Goal: Task Accomplishment & Management: Manage account settings

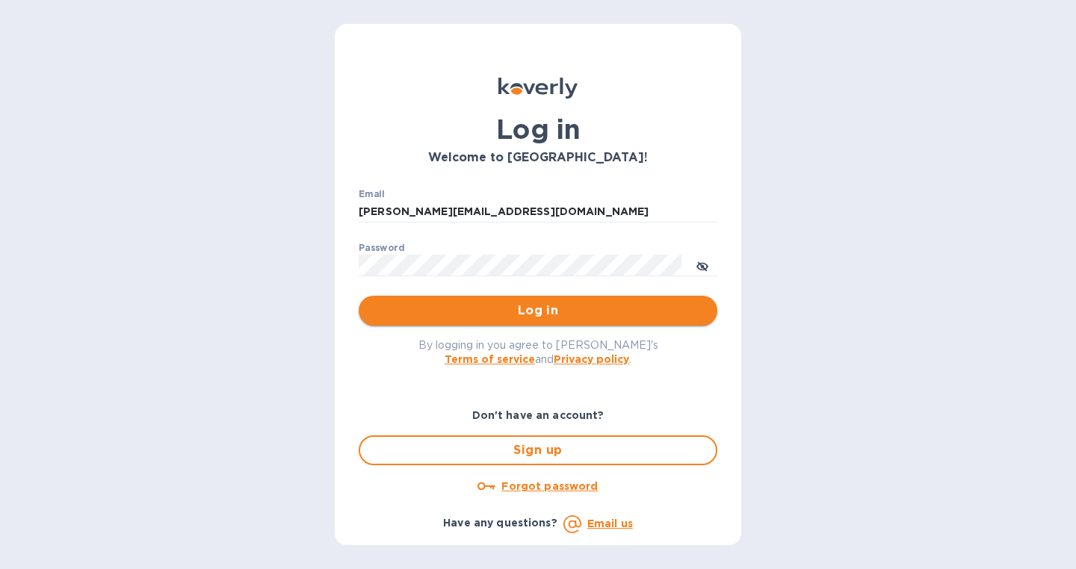
click at [438, 305] on span "Log in" at bounding box center [537, 311] width 335 height 18
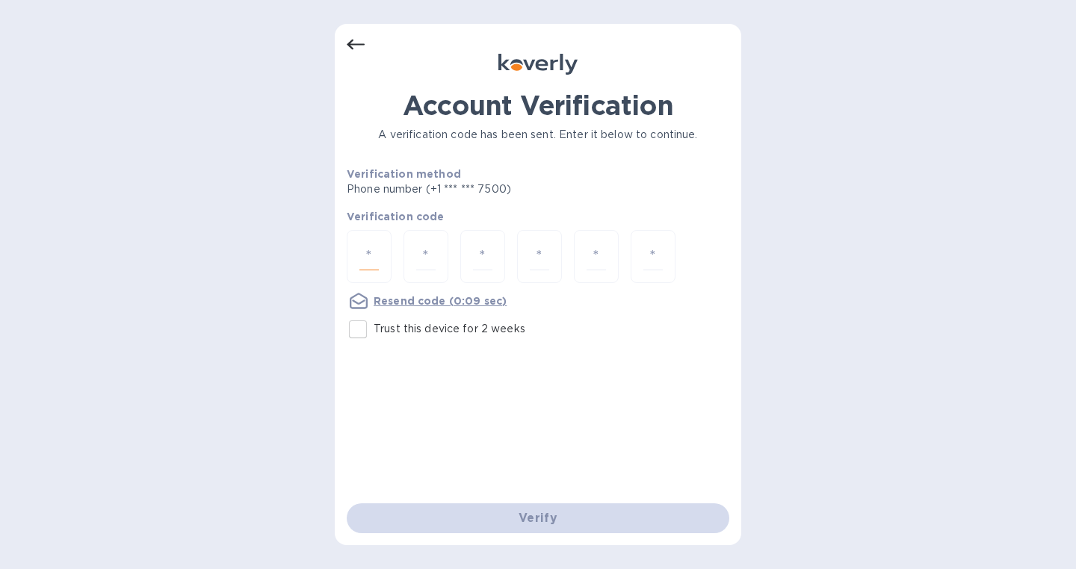
click at [367, 258] on input "number" at bounding box center [368, 257] width 19 height 28
type input "5"
type input "2"
type input "7"
type input "1"
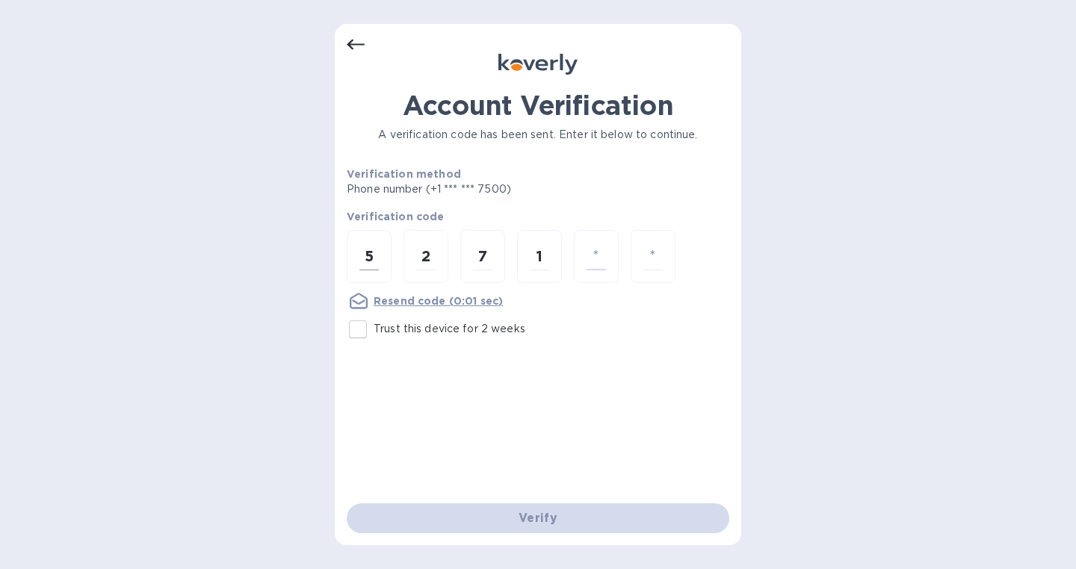
type input "8"
type input "9"
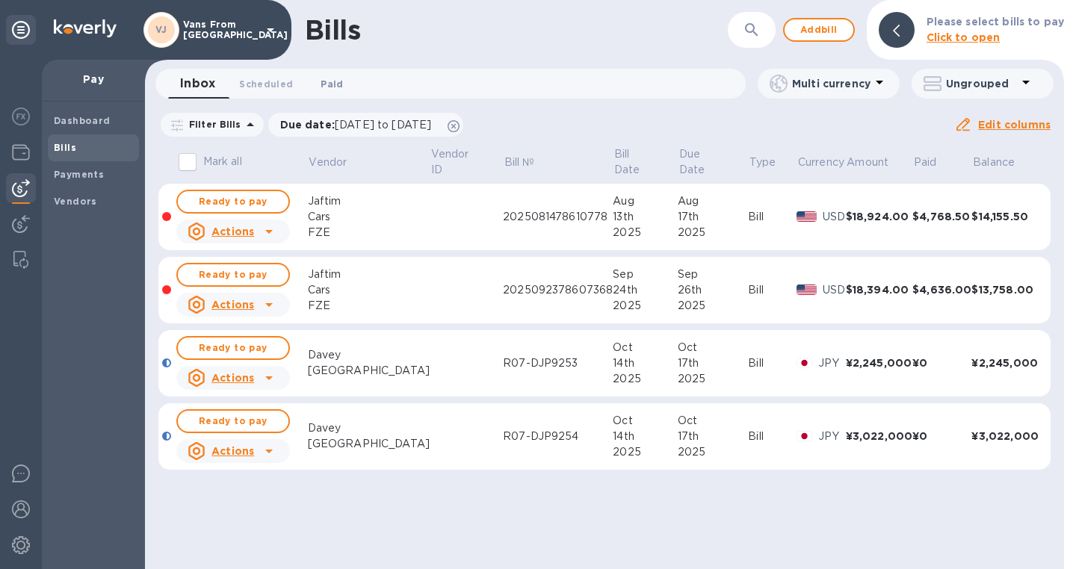
click at [332, 84] on span "Paid 0" at bounding box center [331, 84] width 22 height 16
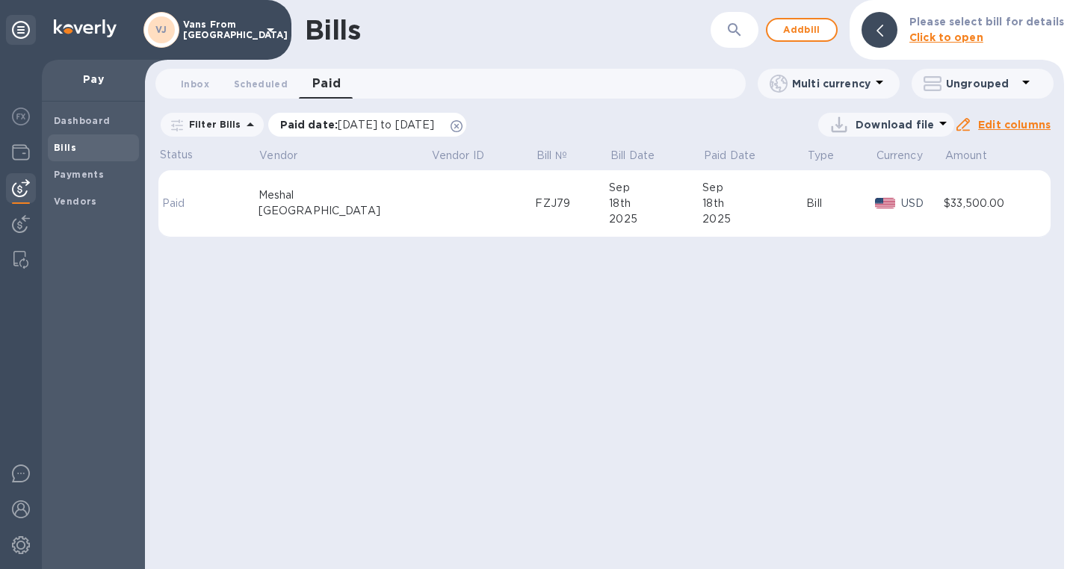
click at [462, 127] on icon at bounding box center [456, 126] width 12 height 12
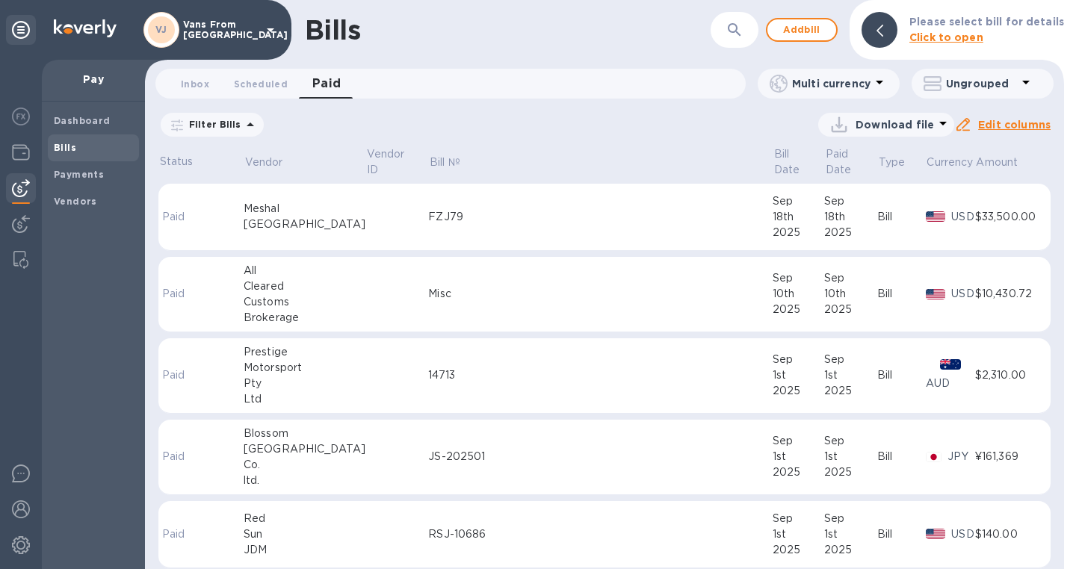
click at [81, 144] on span "Bills" at bounding box center [93, 147] width 79 height 15
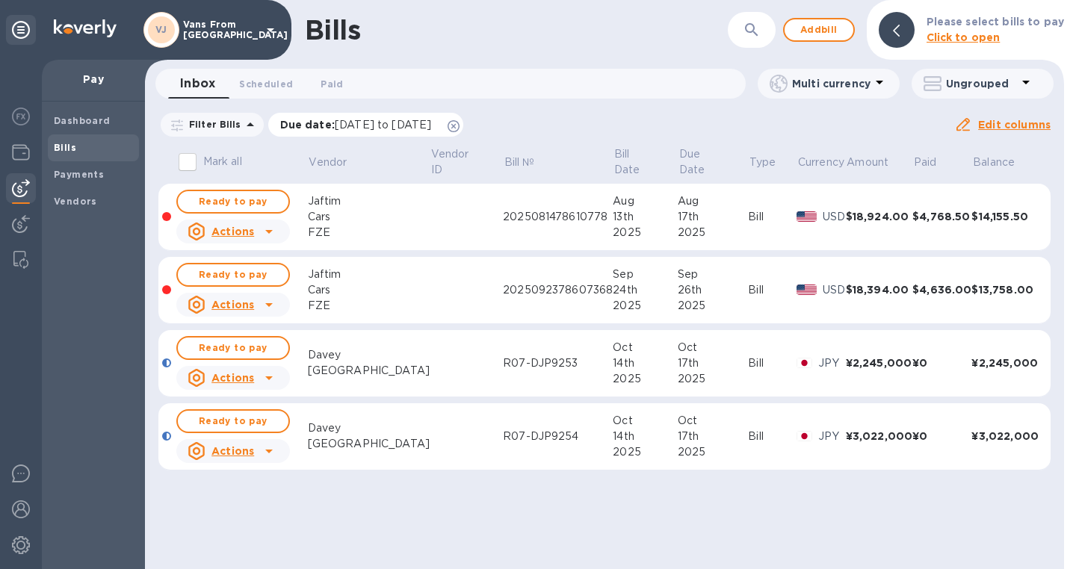
click at [459, 128] on icon at bounding box center [453, 126] width 12 height 12
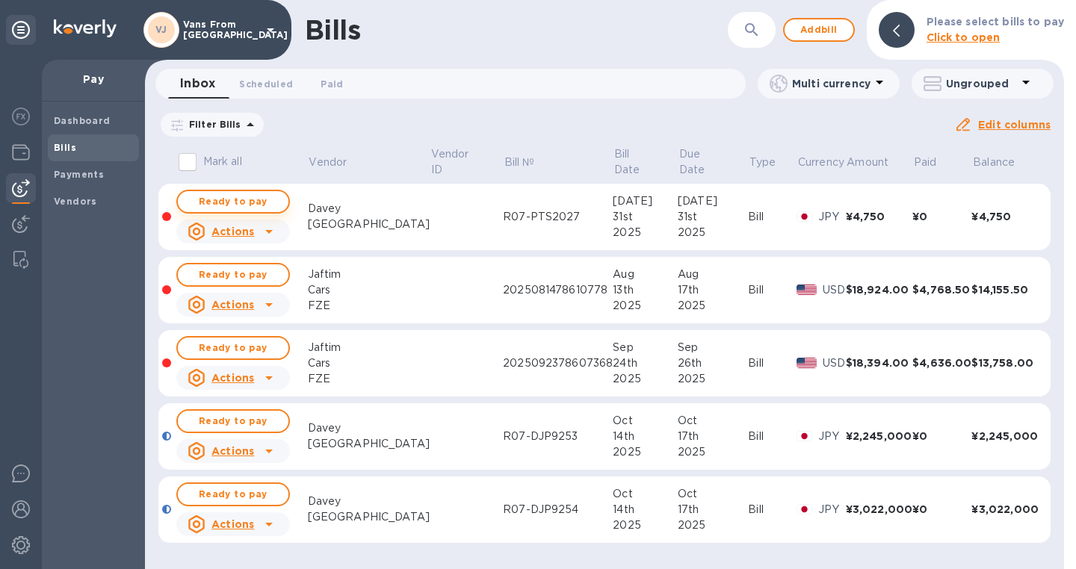
click at [251, 204] on span "Ready to pay" at bounding box center [233, 202] width 87 height 18
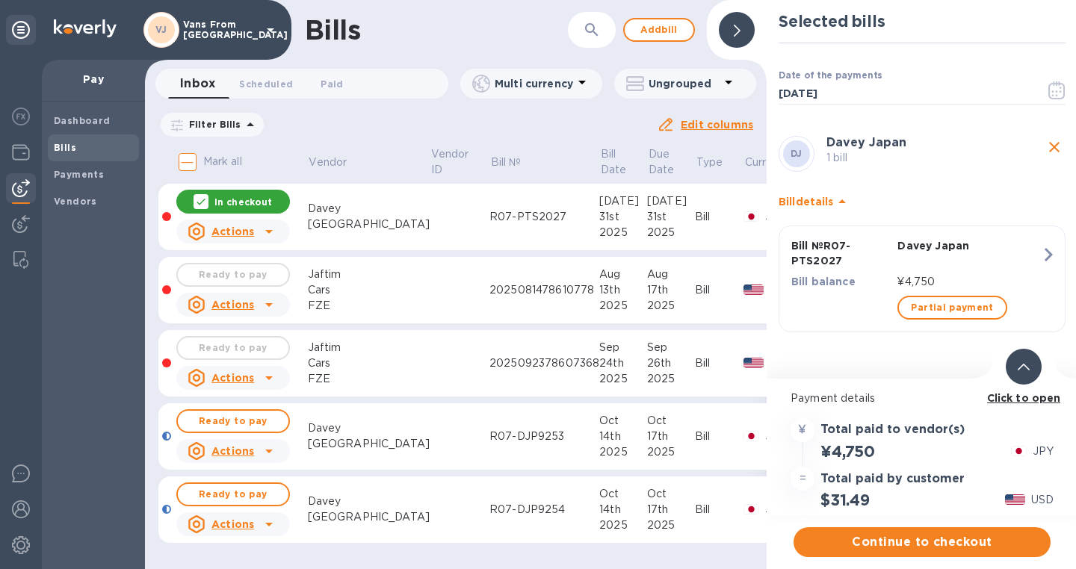
drag, startPoint x: 843, startPoint y: 262, endPoint x: 797, endPoint y: 156, distance: 115.7
click at [797, 156] on div "DJ Davey Japan 1 bill Bill details Bill № R07-PTS2027 Davey Japan Bill balance …" at bounding box center [921, 238] width 293 height 210
drag, startPoint x: 506, startPoint y: 217, endPoint x: 429, endPoint y: 222, distance: 76.4
click at [489, 222] on div "R07-PTS2027" at bounding box center [544, 217] width 110 height 16
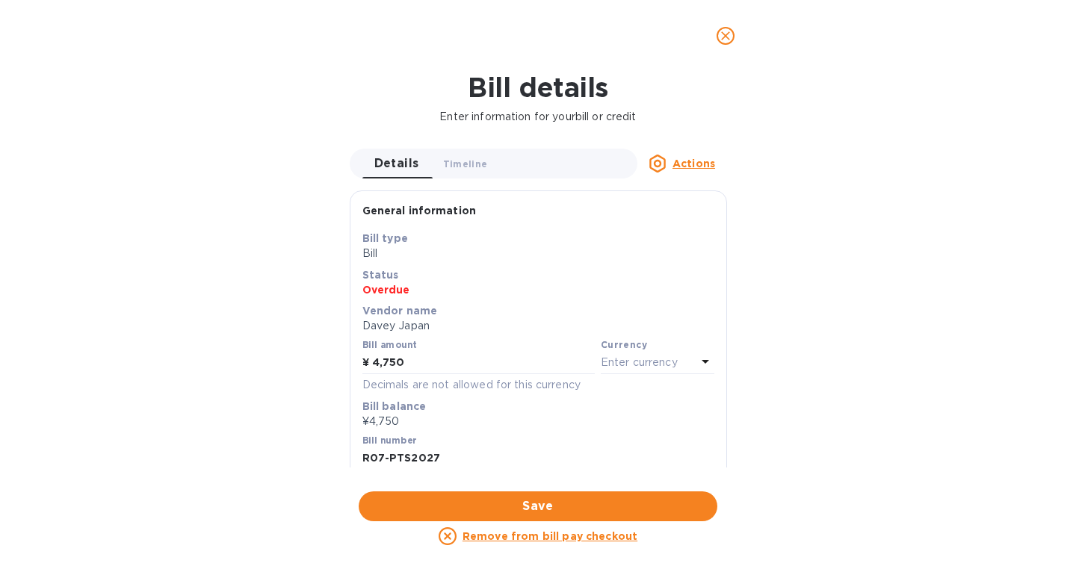
copy div "R07-PTS2027"
click at [446, 460] on input "R07-PTS2027" at bounding box center [538, 458] width 352 height 22
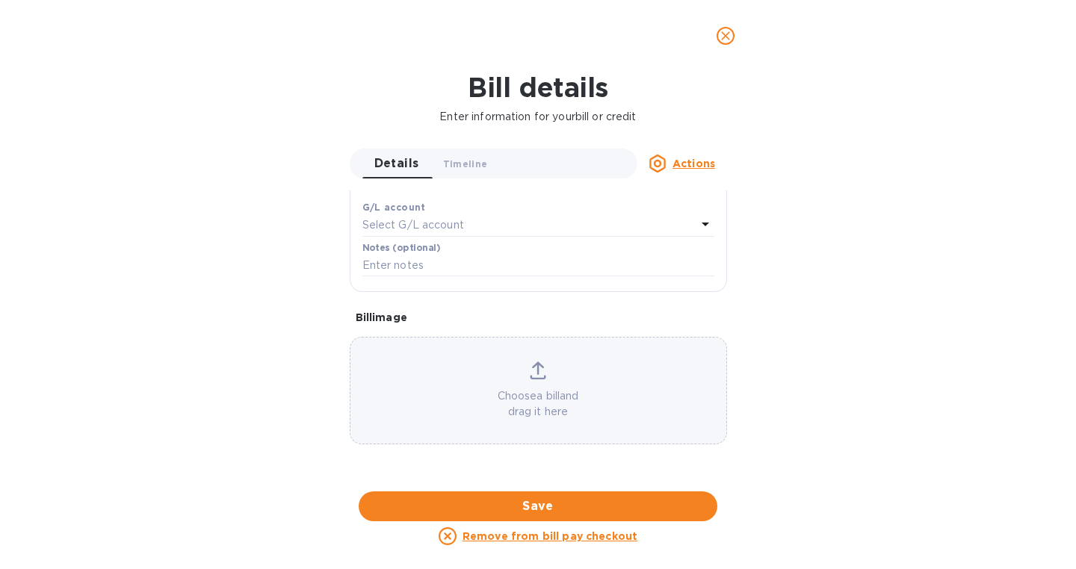
scroll to position [344, 0]
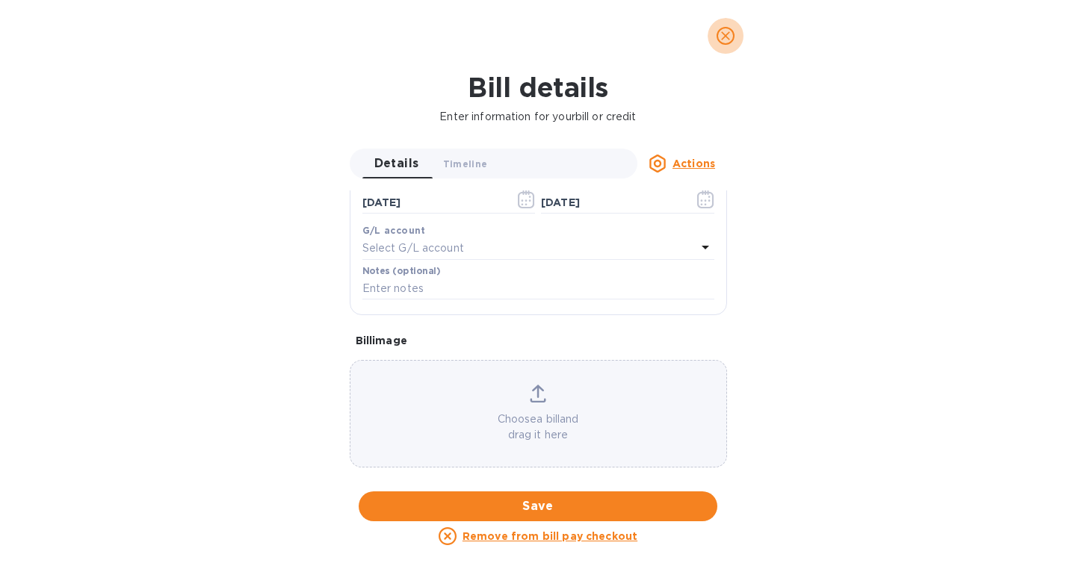
click at [721, 40] on icon "close" at bounding box center [725, 35] width 15 height 15
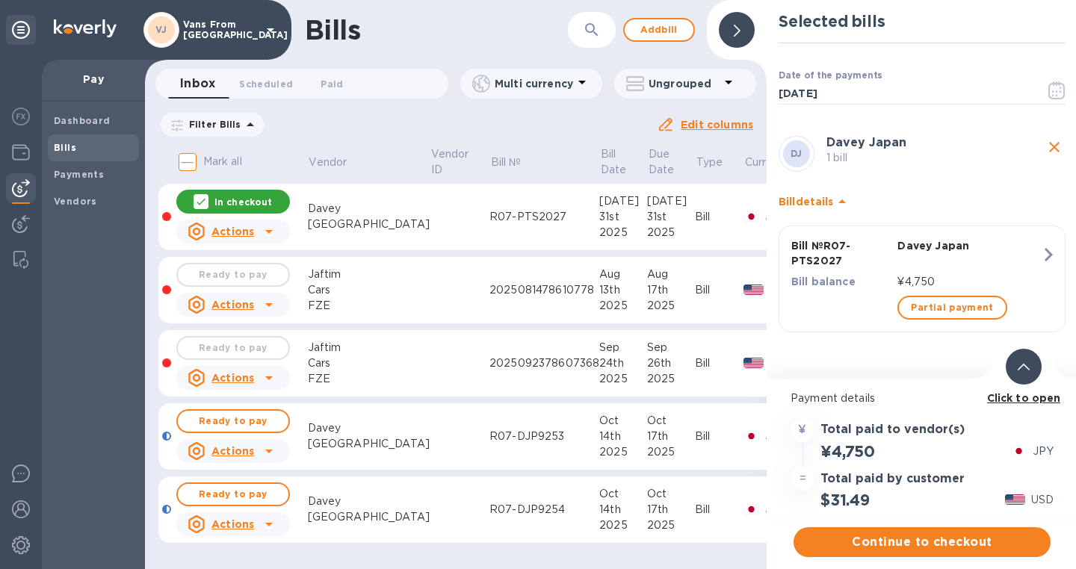
click at [203, 206] on icon at bounding box center [201, 202] width 12 height 12
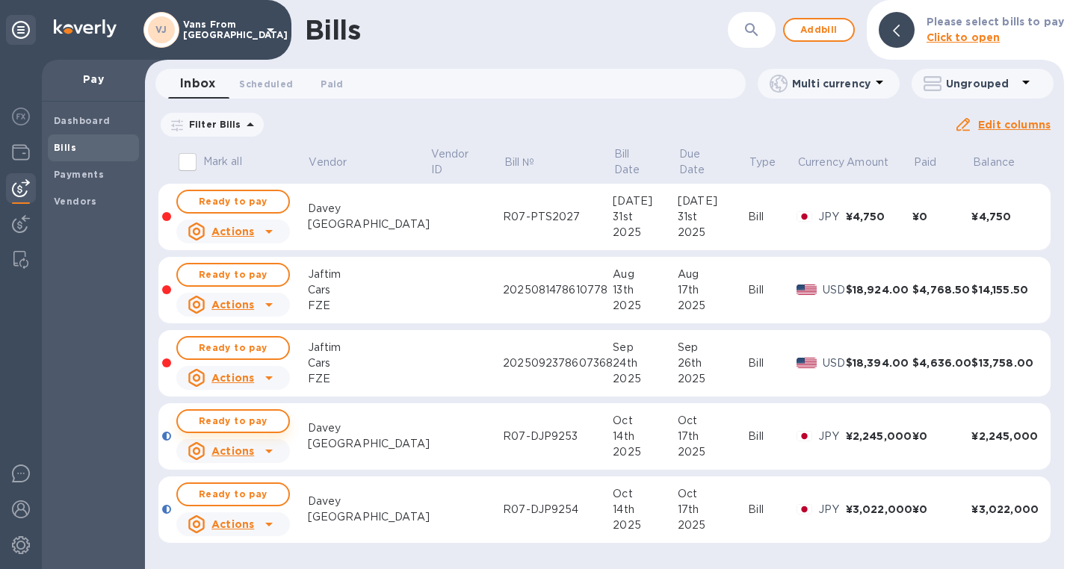
click at [214, 422] on span "Ready to pay" at bounding box center [233, 421] width 87 height 18
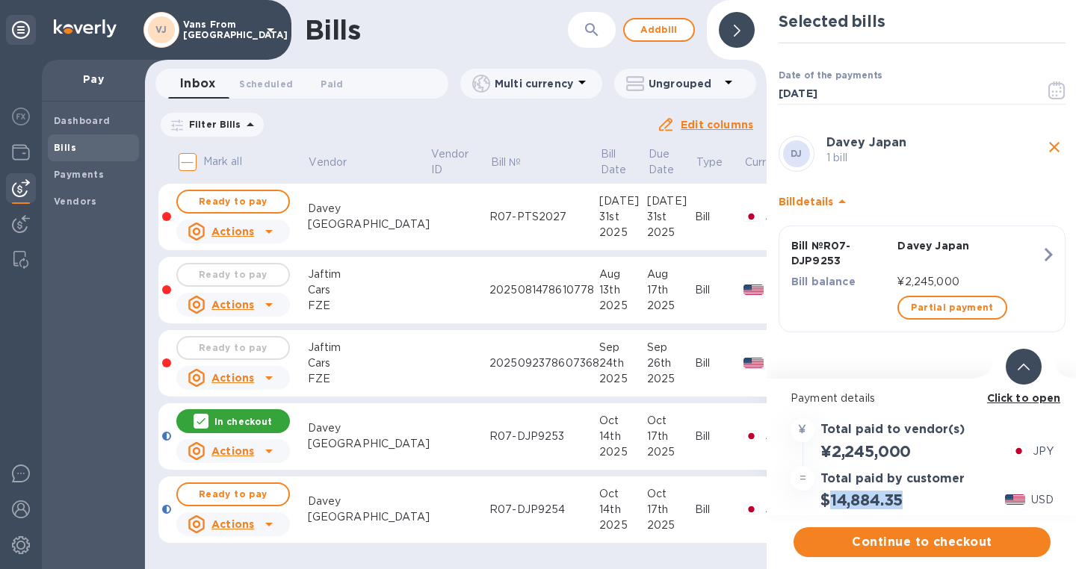
drag, startPoint x: 908, startPoint y: 502, endPoint x: 830, endPoint y: 509, distance: 78.0
click at [830, 509] on div "$14,884.35" at bounding box center [861, 500] width 88 height 25
copy h2 "14,884.35"
drag, startPoint x: 505, startPoint y: 438, endPoint x: 430, endPoint y: 441, distance: 74.8
click at [489, 441] on div "R07-DJP9253" at bounding box center [544, 437] width 110 height 16
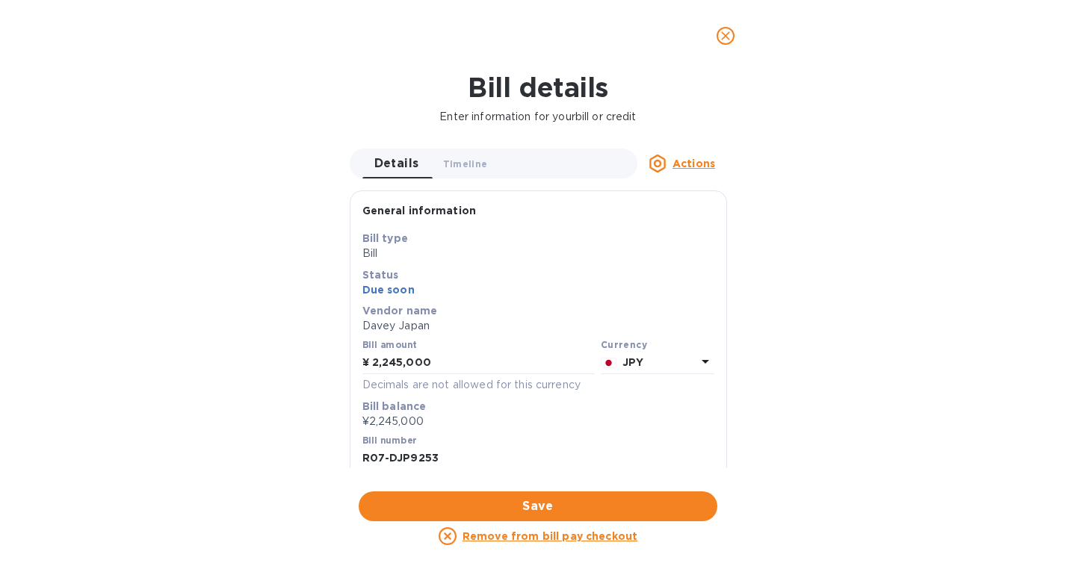
click at [415, 459] on input "R07-DJP9253" at bounding box center [538, 458] width 352 height 22
click at [725, 45] on button "close" at bounding box center [725, 36] width 36 height 36
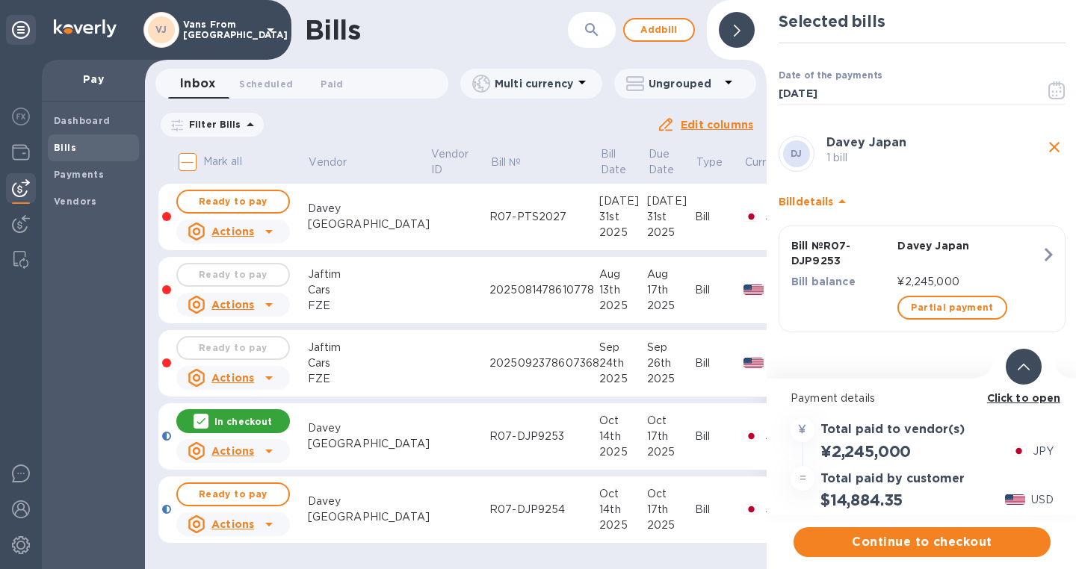
click at [208, 423] on div at bounding box center [200, 421] width 15 height 15
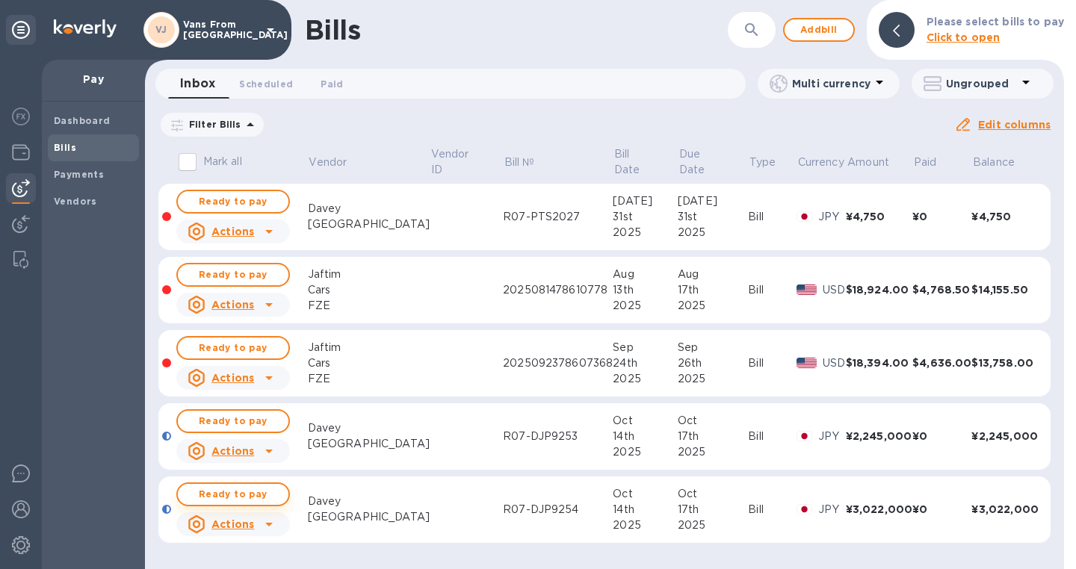
click at [231, 494] on span "Ready to pay" at bounding box center [233, 495] width 87 height 18
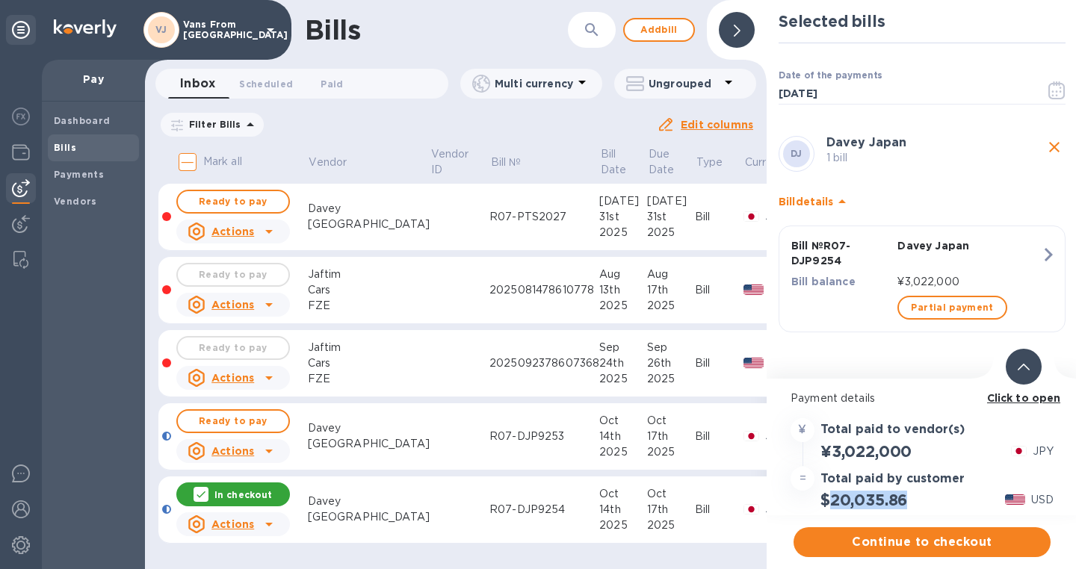
drag, startPoint x: 919, startPoint y: 500, endPoint x: 832, endPoint y: 502, distance: 86.7
click at [832, 502] on div "$20,035.86 USD" at bounding box center [921, 500] width 269 height 25
copy h2 "20,035.86"
click at [489, 505] on div "R07-DJP9254" at bounding box center [544, 510] width 110 height 16
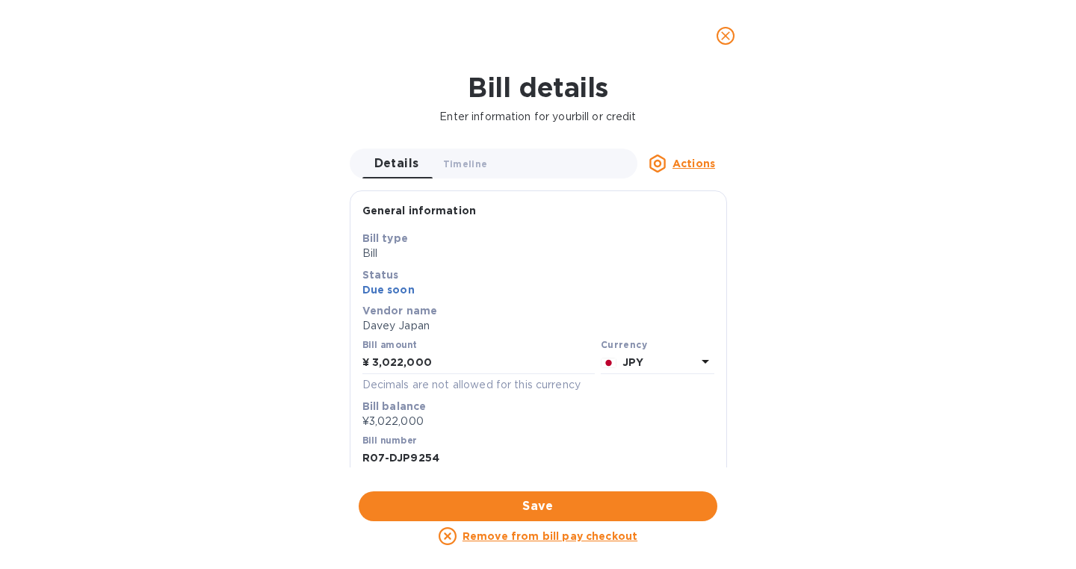
click at [401, 457] on input "R07-DJP9254" at bounding box center [538, 458] width 352 height 22
click at [725, 35] on icon "close" at bounding box center [725, 35] width 9 height 9
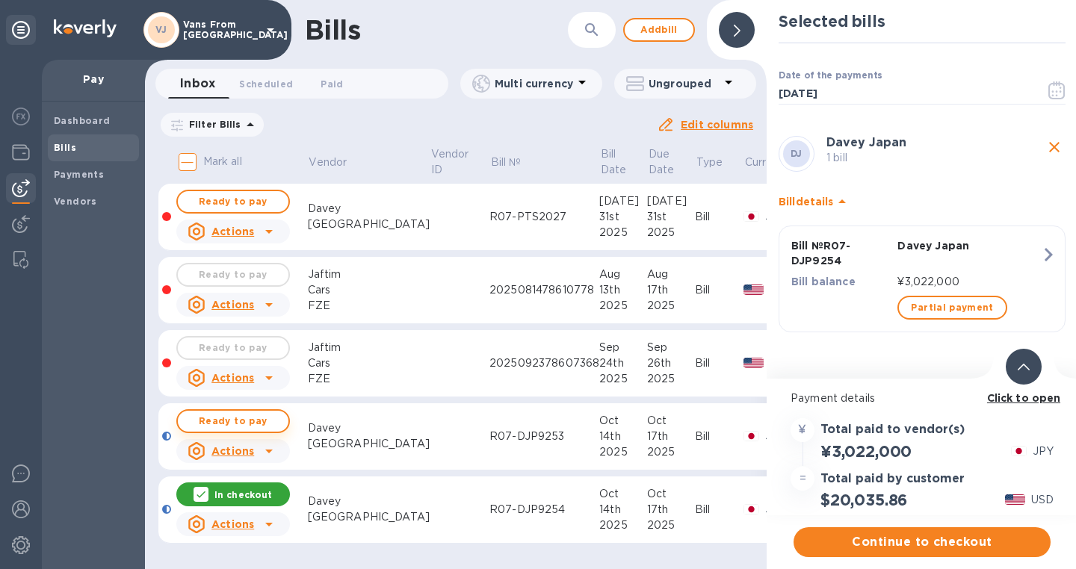
click at [206, 427] on span "Ready to pay" at bounding box center [233, 421] width 87 height 18
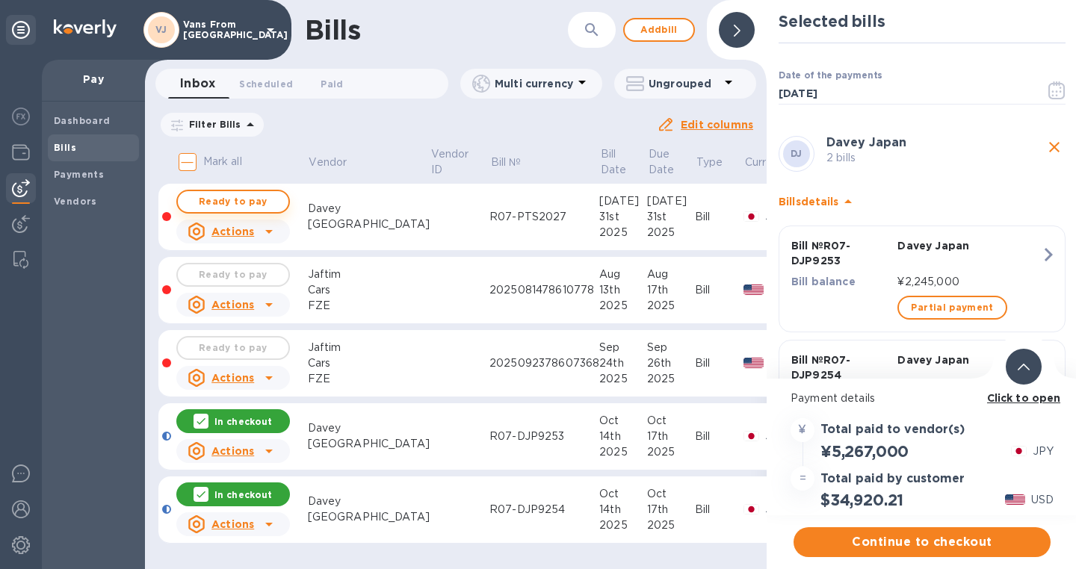
click at [241, 199] on span "Ready to pay" at bounding box center [233, 202] width 87 height 18
click at [881, 545] on span "Continue to checkout" at bounding box center [921, 542] width 233 height 18
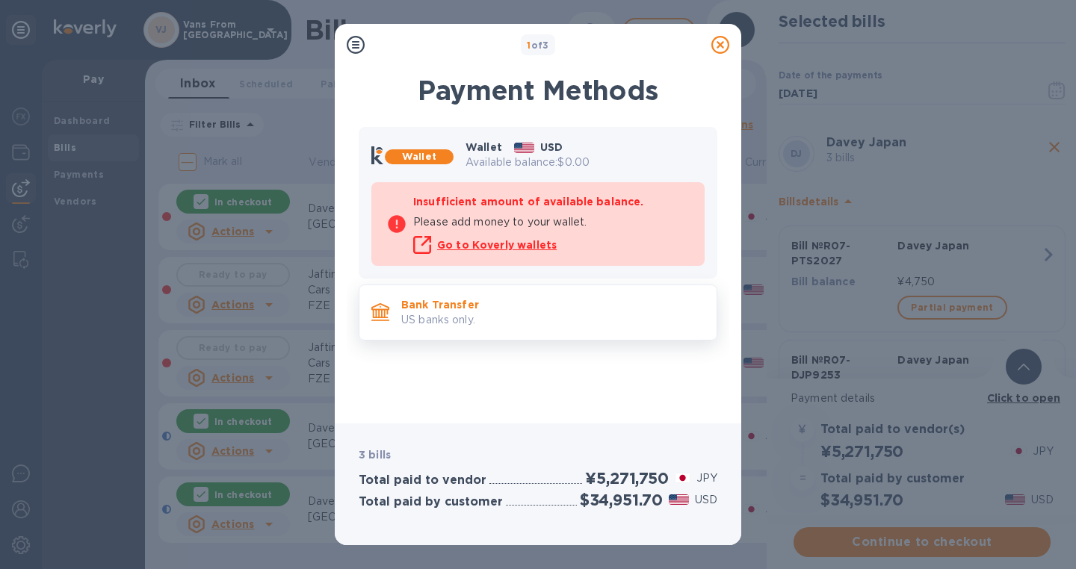
click at [558, 297] on div "Bank Transfer US banks only." at bounding box center [552, 312] width 315 height 43
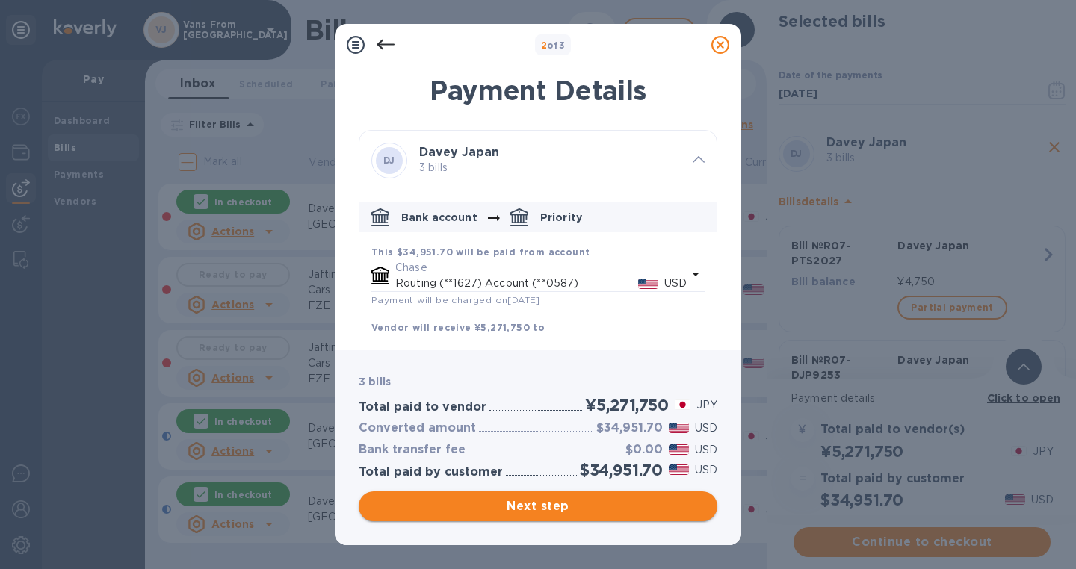
click at [537, 504] on span "Next step" at bounding box center [537, 506] width 335 height 18
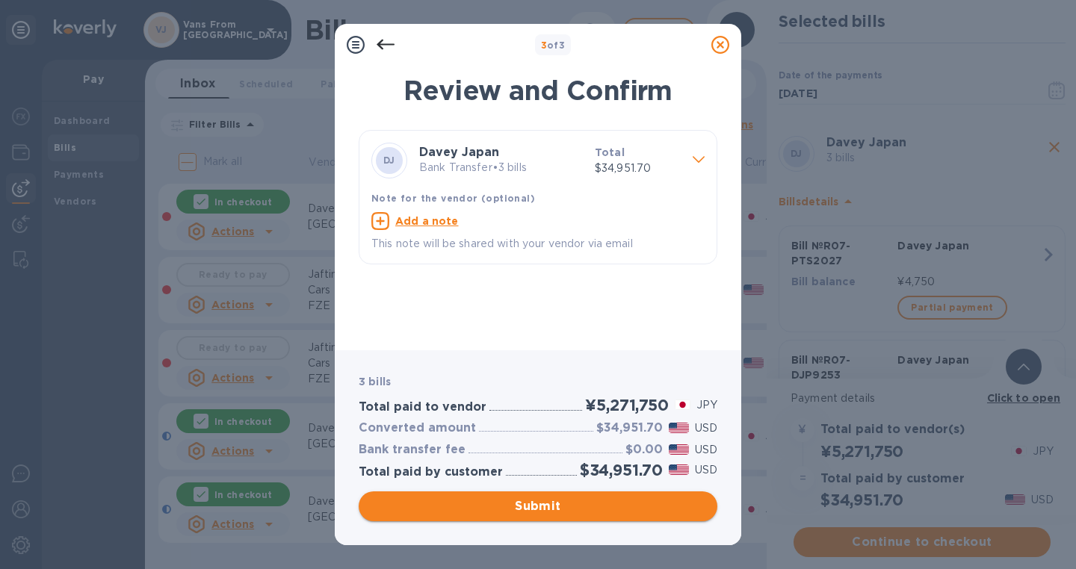
click at [537, 504] on span "Submit" at bounding box center [537, 506] width 335 height 18
